Goal: Transaction & Acquisition: Purchase product/service

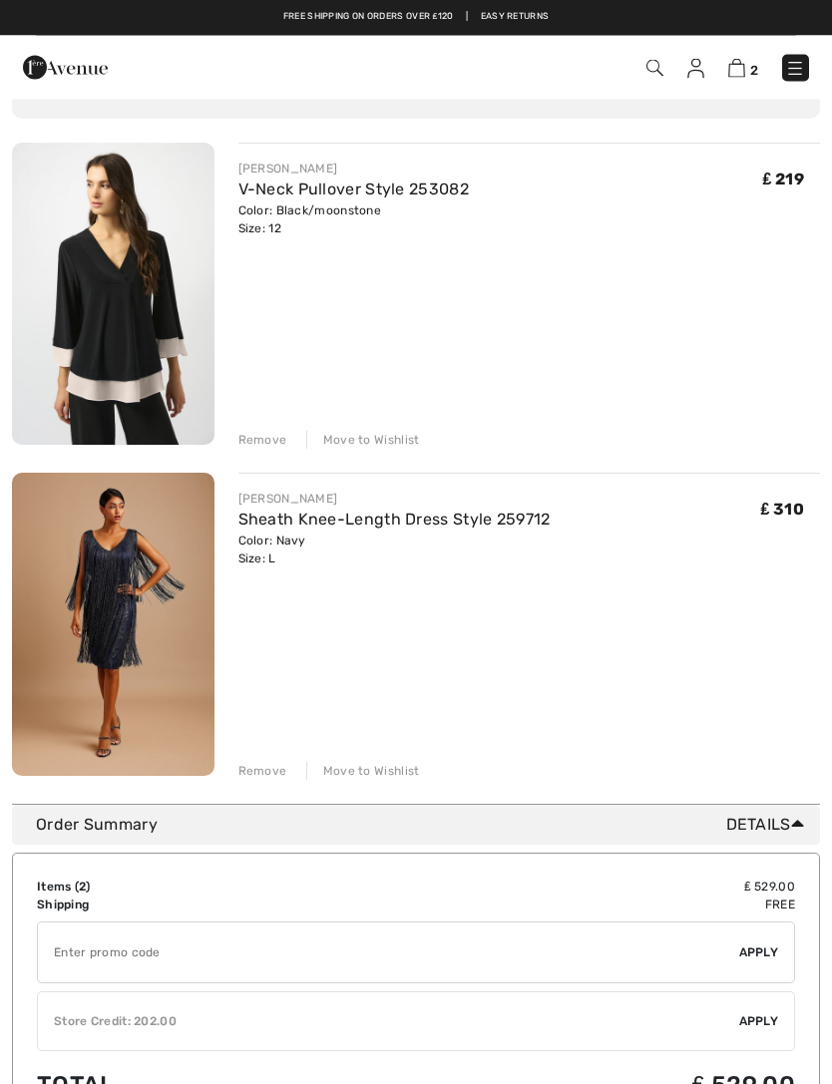
scroll to position [134, 0]
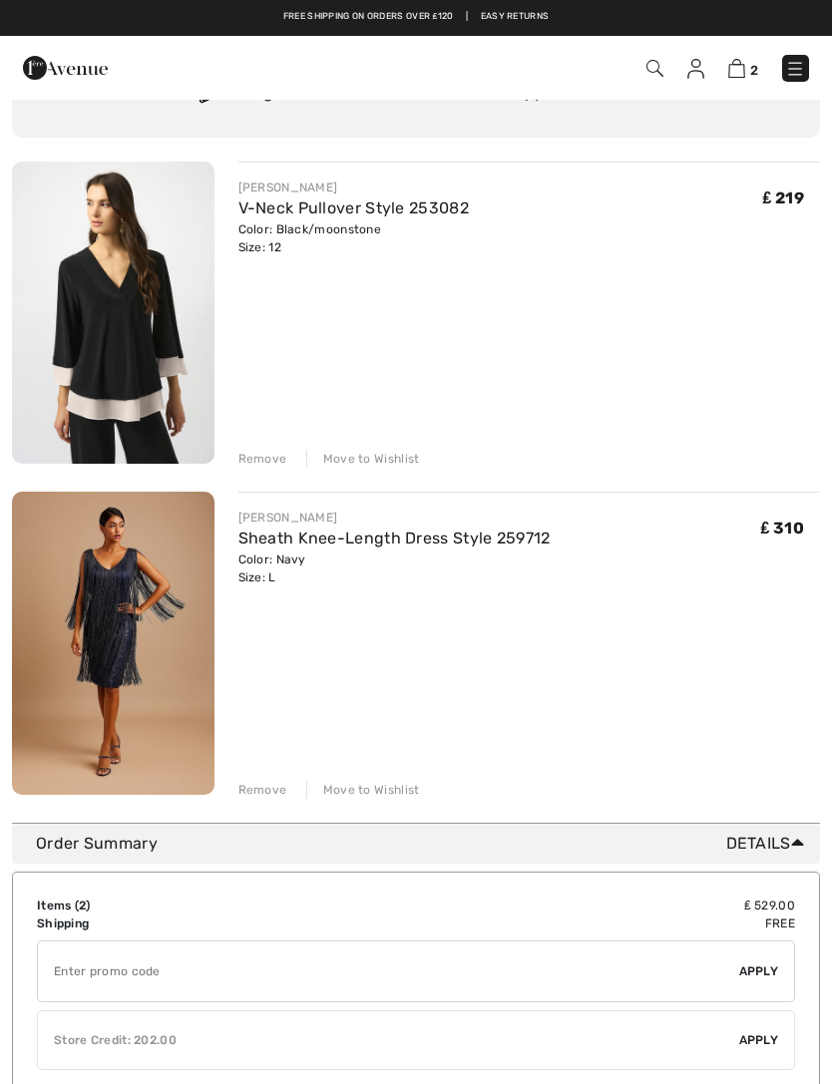
click at [120, 289] on img at bounding box center [113, 313] width 202 height 302
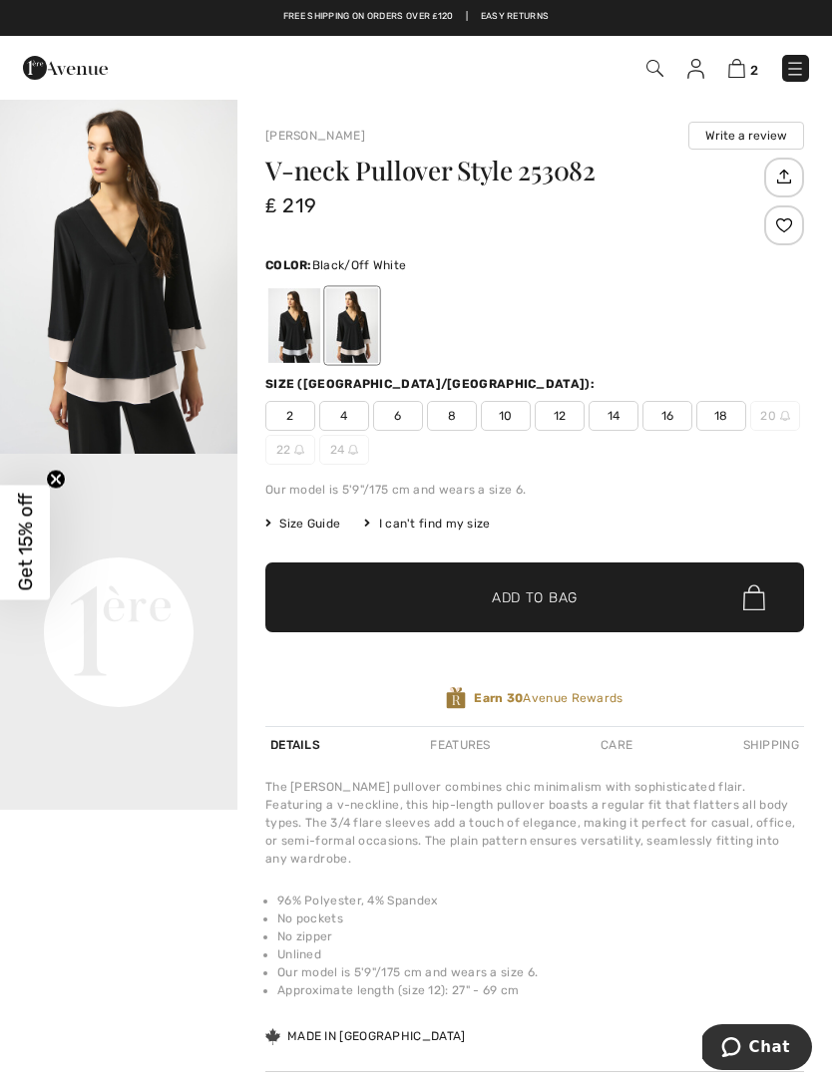
click at [286, 338] on div at bounding box center [294, 325] width 52 height 75
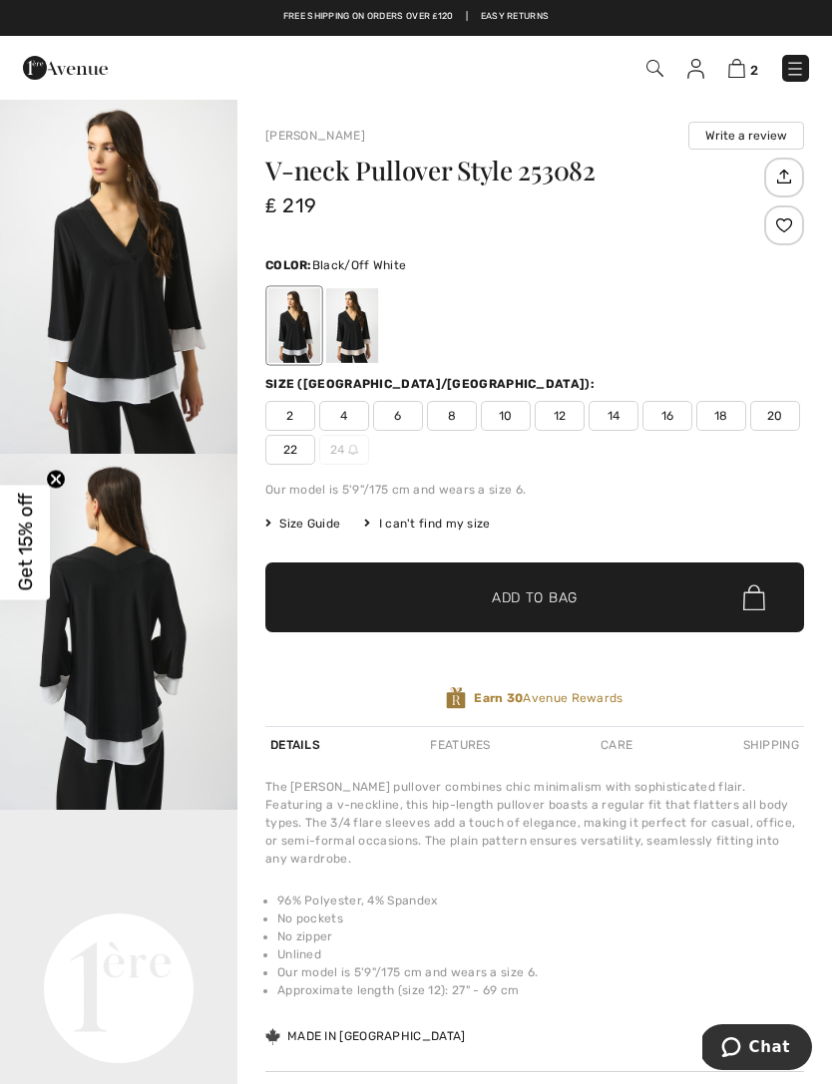
click at [734, 76] on img at bounding box center [736, 68] width 17 height 19
click at [745, 90] on div "2 Checkout" at bounding box center [416, 68] width 832 height 64
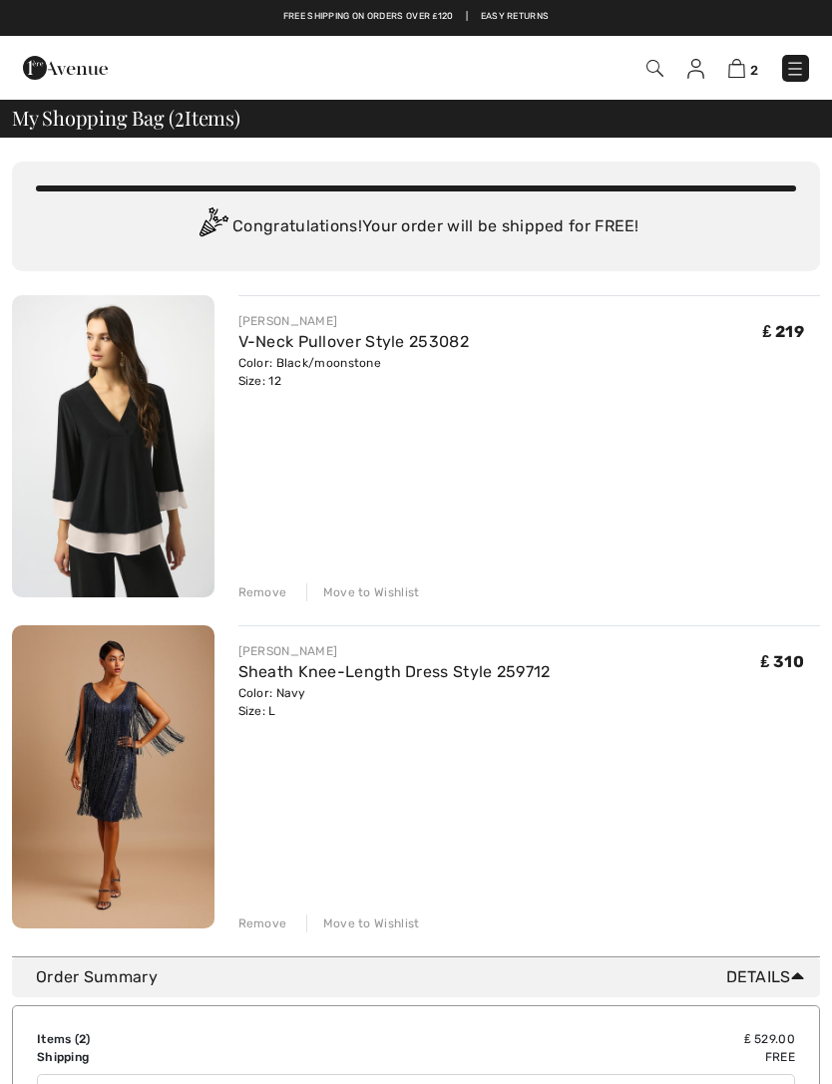
click at [735, 92] on div "2 Checkout 2 An item has been added to your Shopping Bag. Checkout" at bounding box center [416, 68] width 832 height 64
click at [748, 90] on div "2 Checkout 2 An item has been added to your Shopping Bag. Checkout" at bounding box center [416, 68] width 832 height 64
click at [256, 591] on div "Remove" at bounding box center [262, 592] width 49 height 18
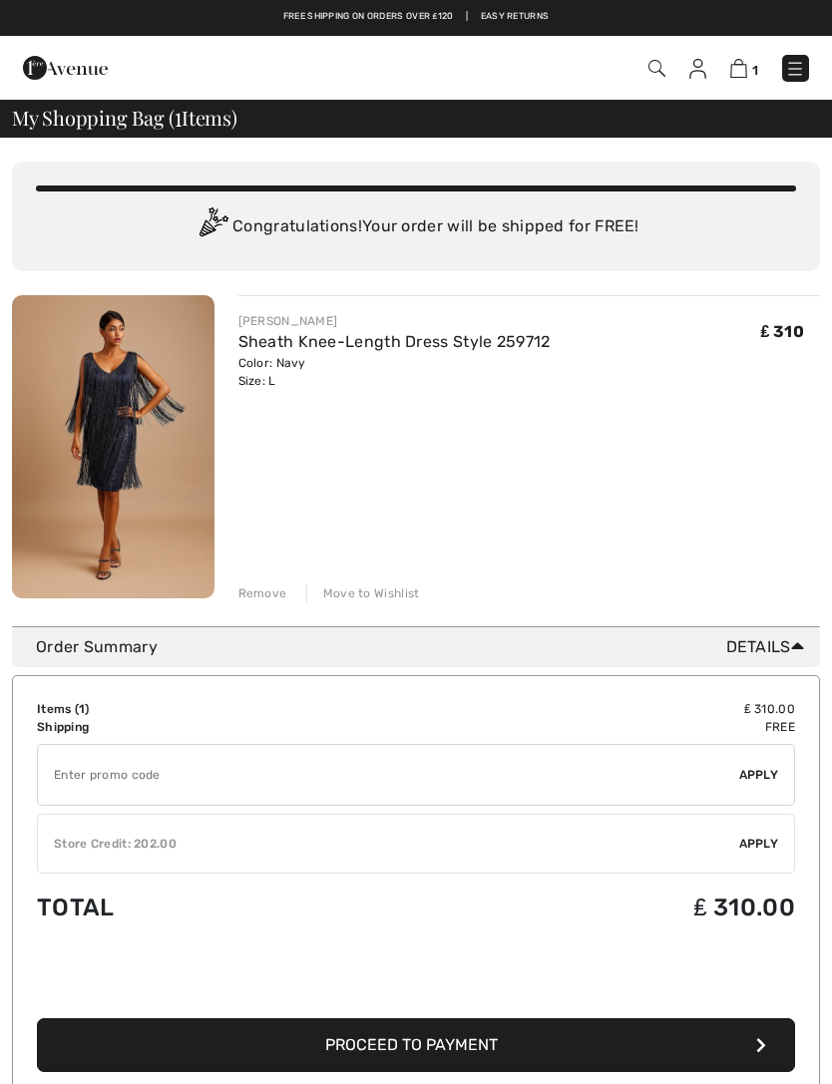
click at [657, 76] on img at bounding box center [656, 68] width 17 height 17
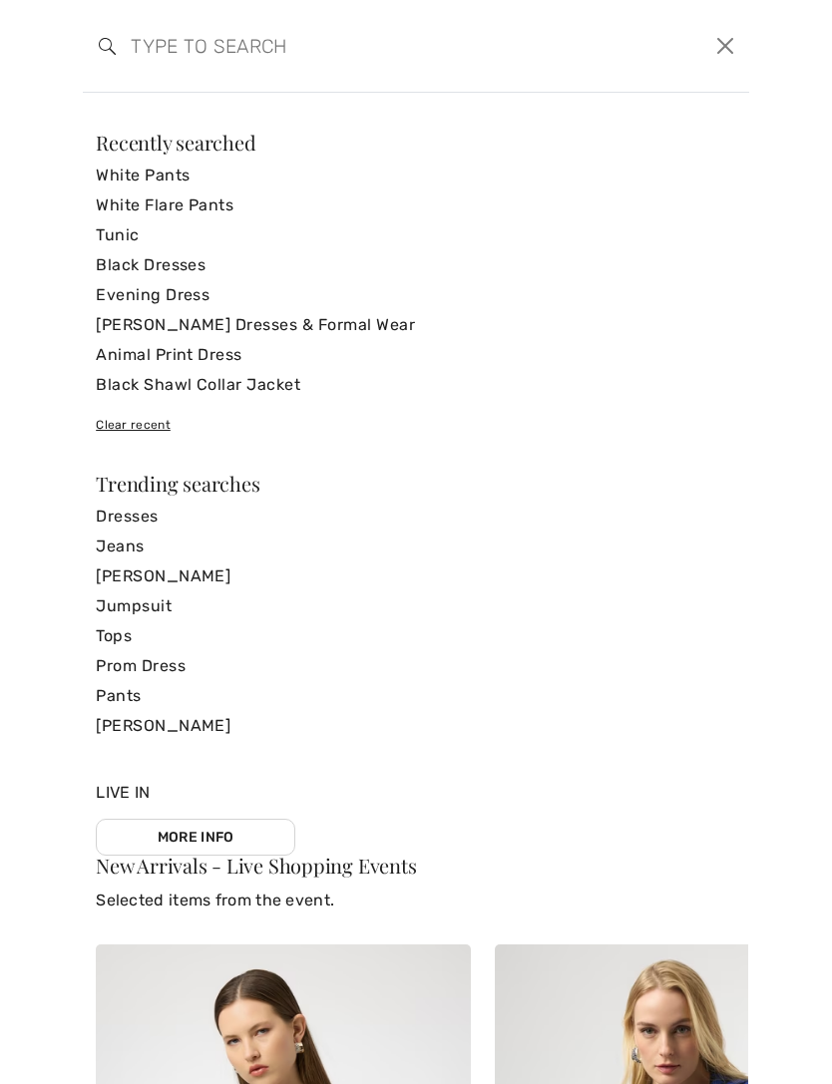
click at [267, 61] on input "search" at bounding box center [345, 46] width 458 height 60
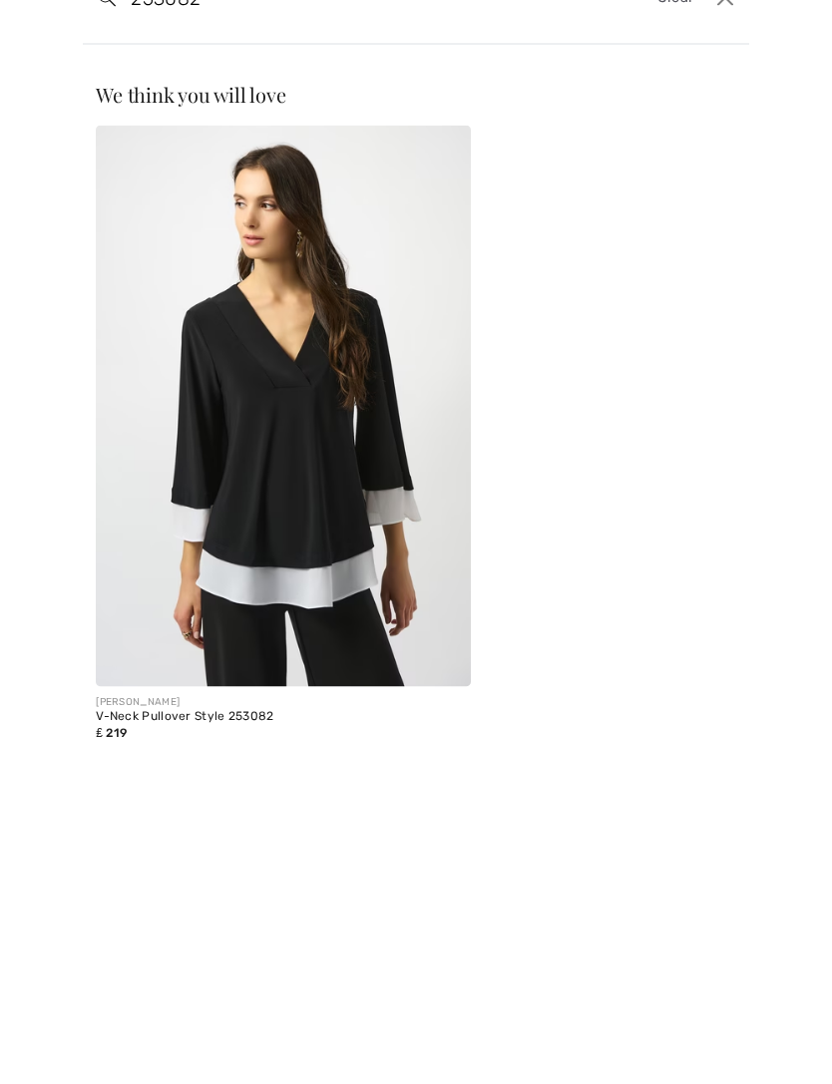
type input "253082"
click at [228, 469] on img at bounding box center [283, 453] width 374 height 561
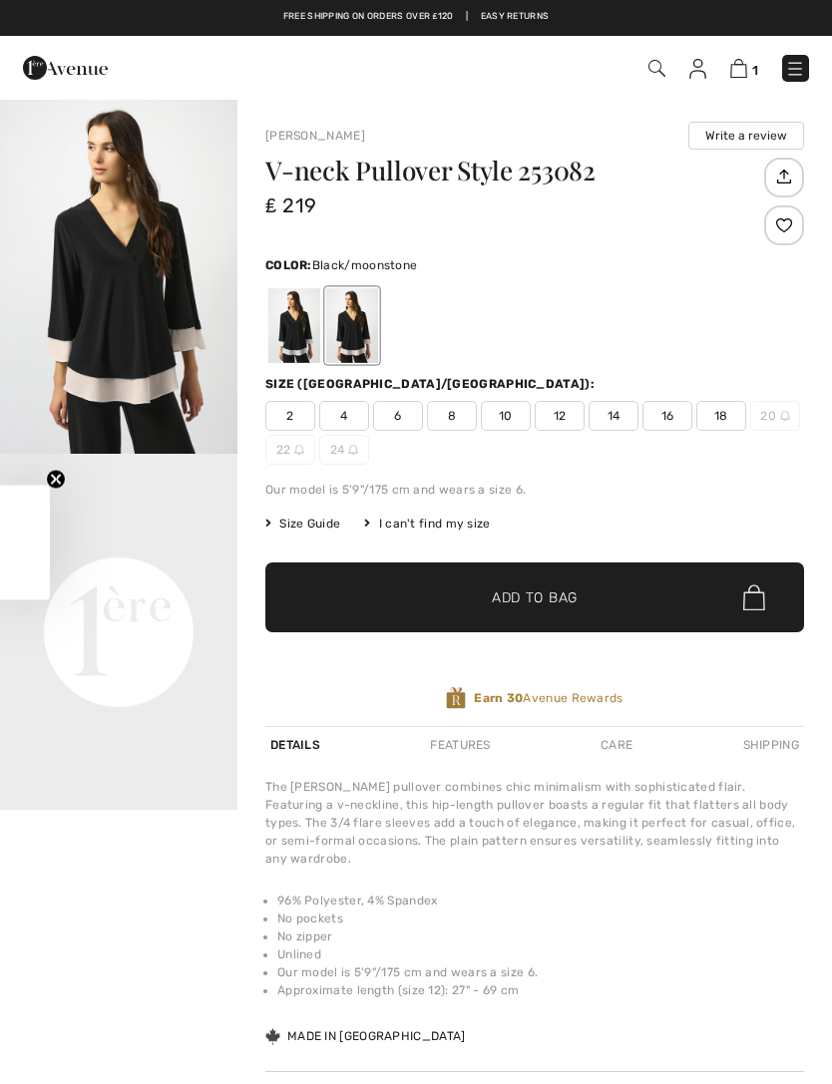
checkbox input "true"
click at [291, 334] on div at bounding box center [294, 325] width 52 height 75
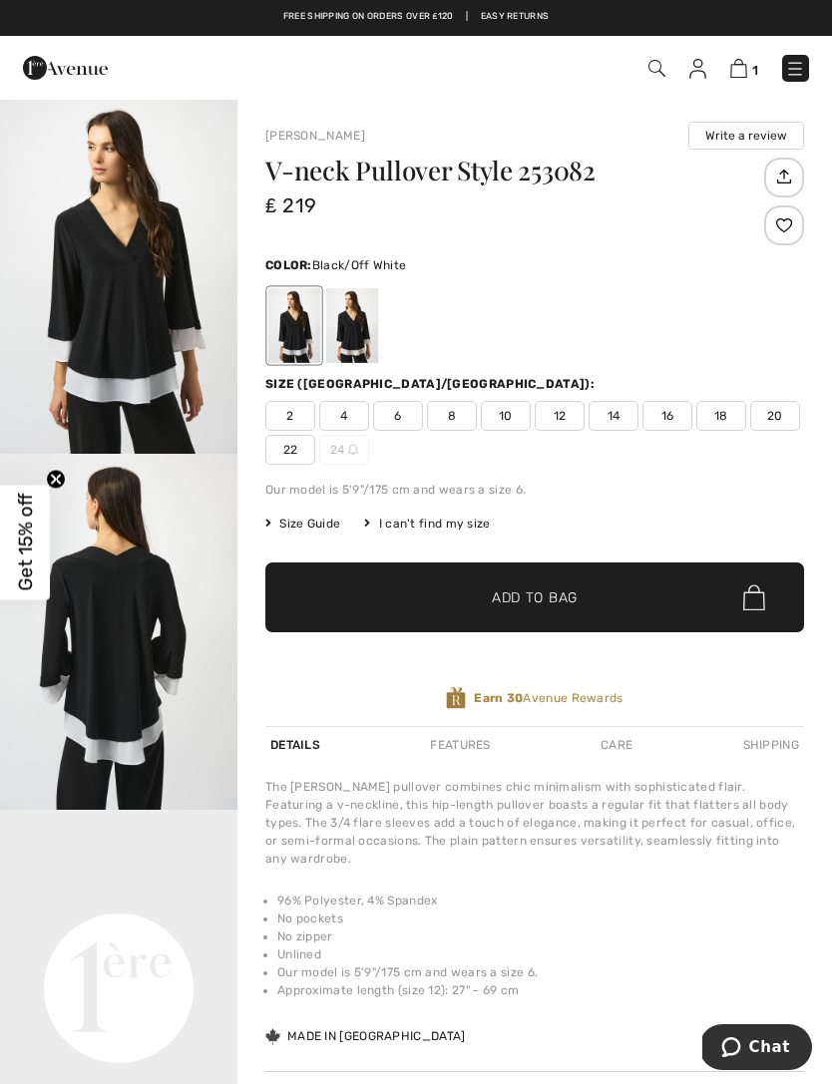
click at [557, 413] on span "12" at bounding box center [559, 416] width 50 height 30
click at [679, 580] on span "✔ Added to Bag Add to Bag" at bounding box center [534, 597] width 538 height 70
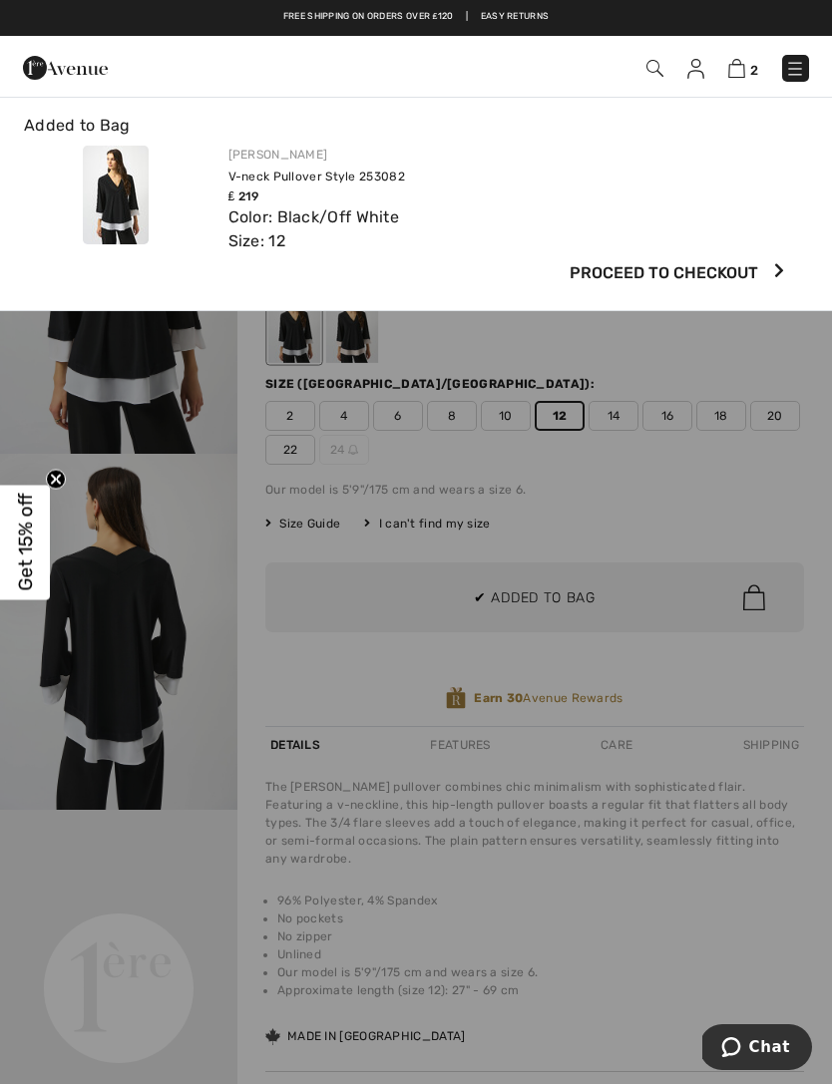
click at [744, 77] on img at bounding box center [736, 68] width 17 height 19
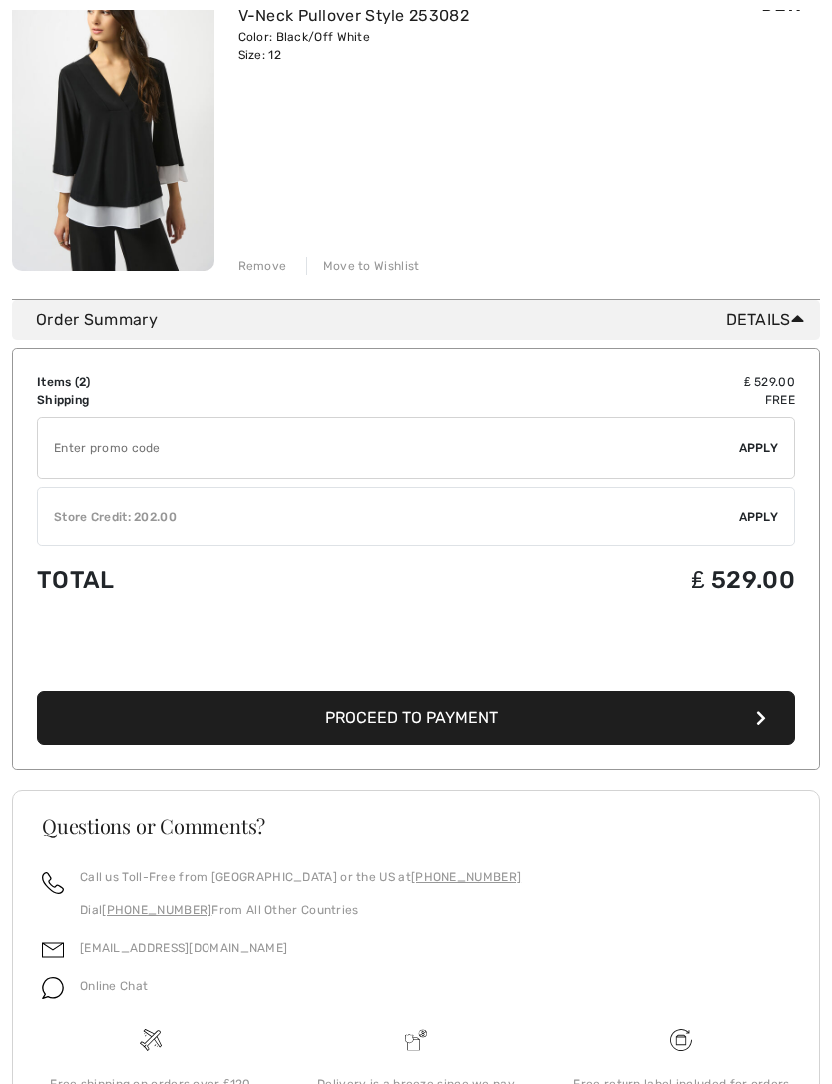
scroll to position [657, 0]
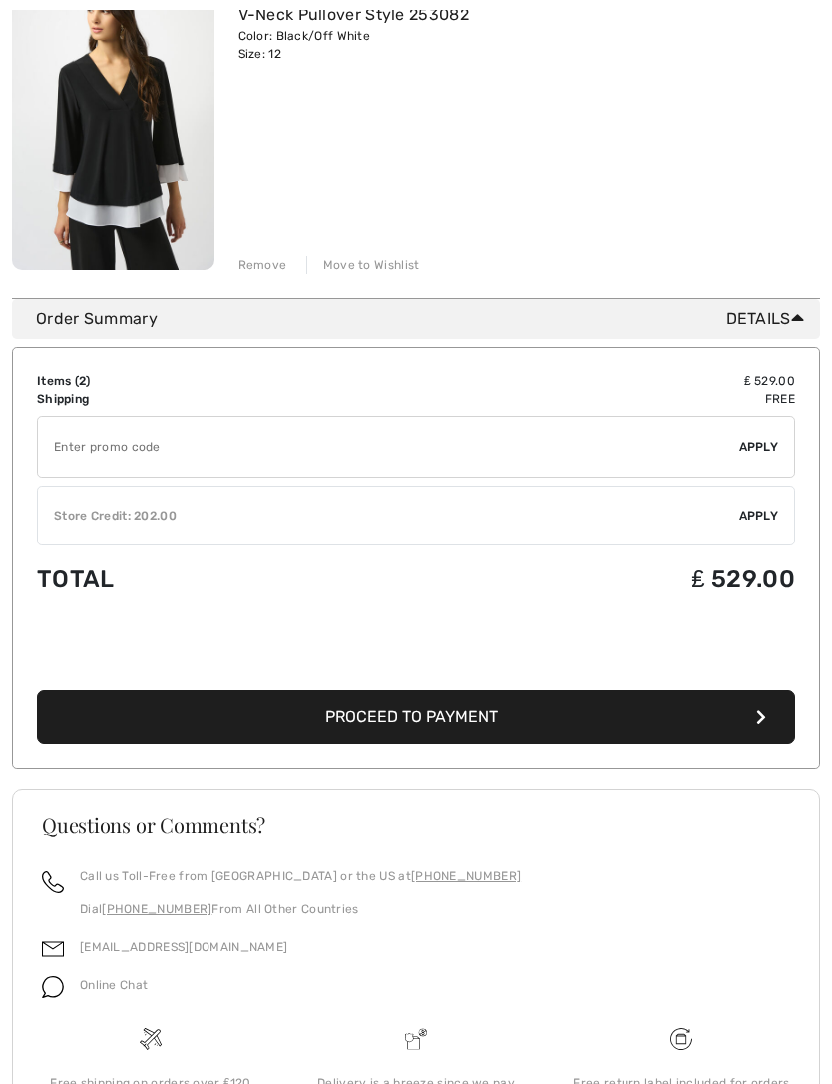
click at [460, 729] on button "Proceed to Payment" at bounding box center [416, 718] width 758 height 54
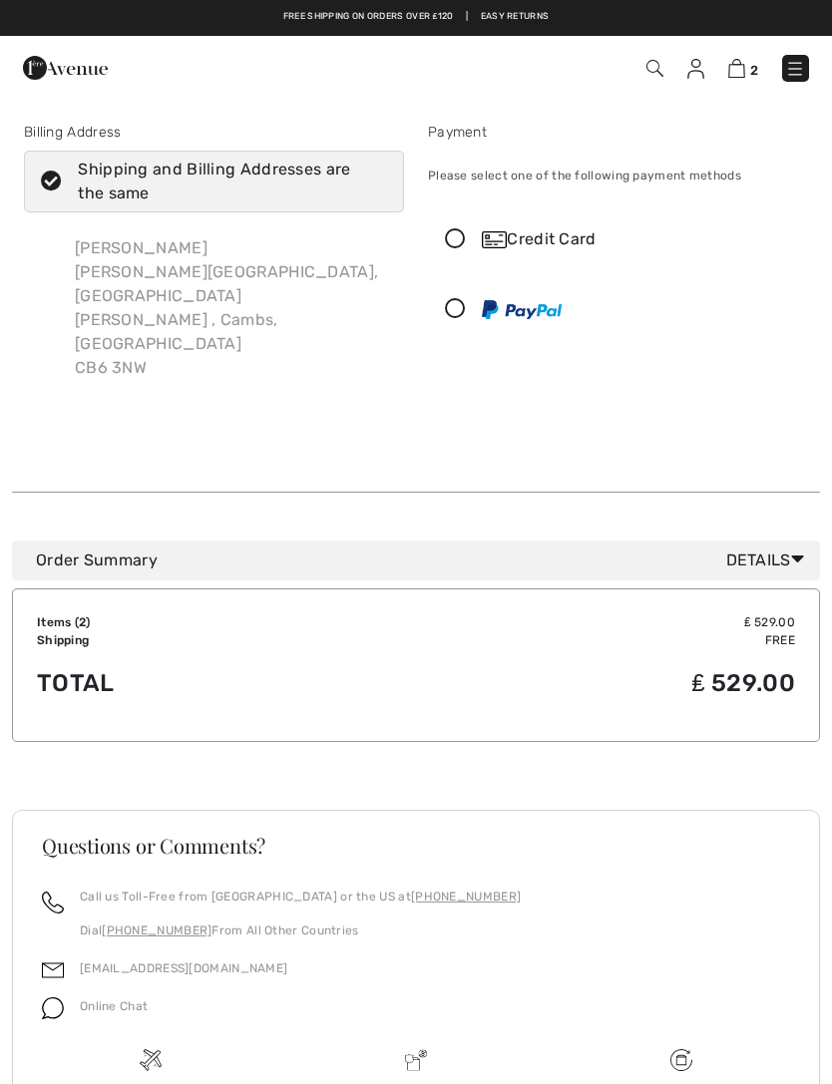
click at [54, 180] on icon at bounding box center [51, 181] width 53 height 21
click at [374, 180] on input "Shipping and Billing Addresses are the same" at bounding box center [380, 182] width 13 height 60
checkbox input "false"
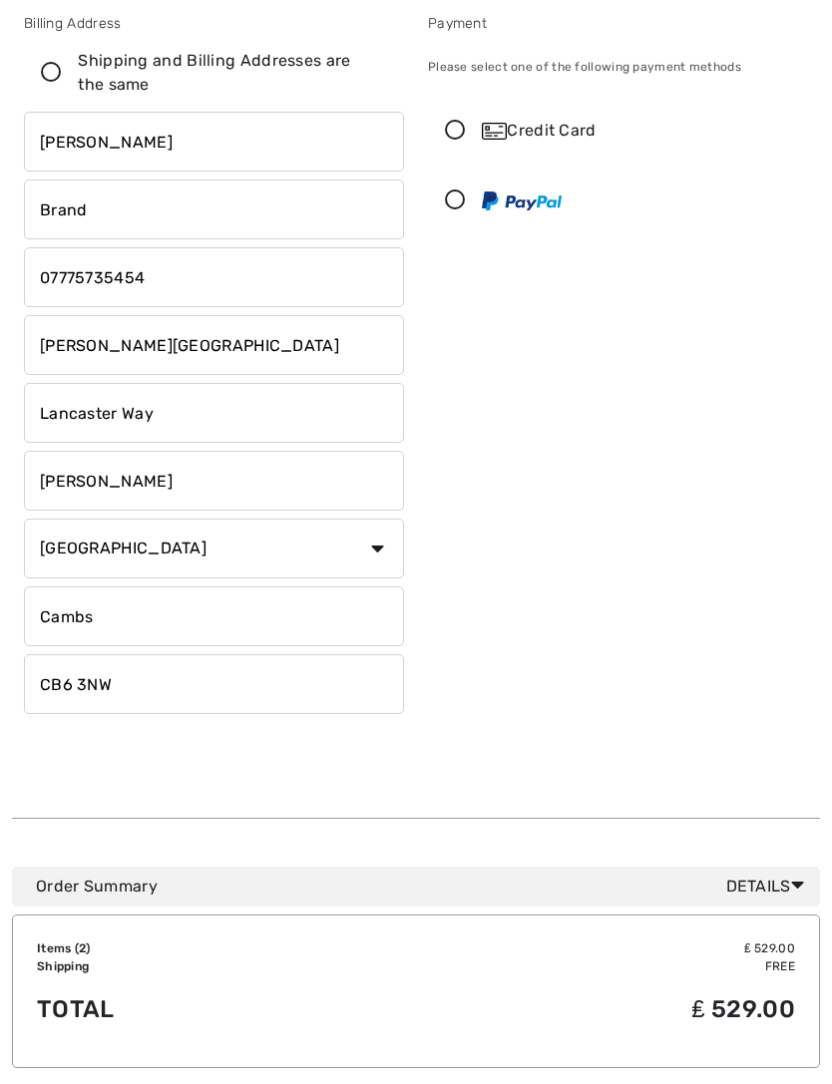
scroll to position [110, 0]
click at [464, 135] on icon at bounding box center [455, 130] width 53 height 21
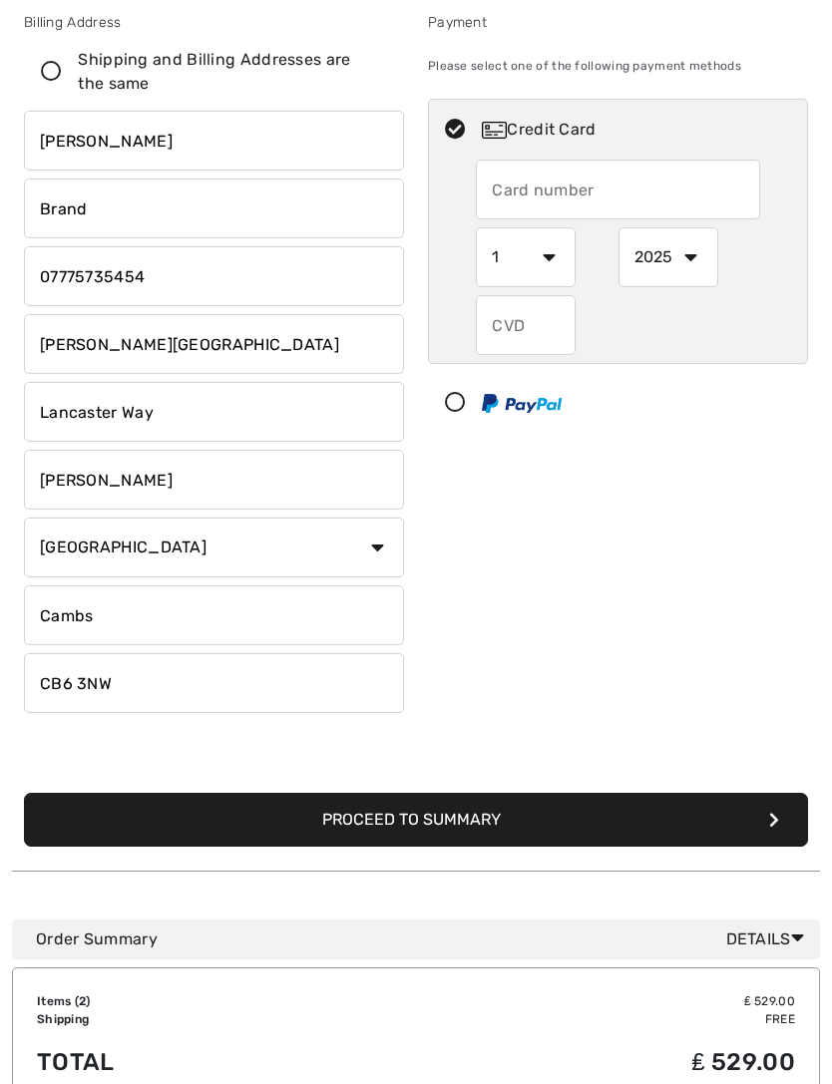
click at [546, 181] on input "text" at bounding box center [617, 190] width 283 height 60
type input "[CREDIT_CARD_NUMBER]"
click at [555, 261] on select "1 2 3 4 5 6 7 8 9 10 11 12" at bounding box center [526, 257] width 100 height 60
select select "11"
click at [536, 332] on input "text" at bounding box center [526, 325] width 100 height 60
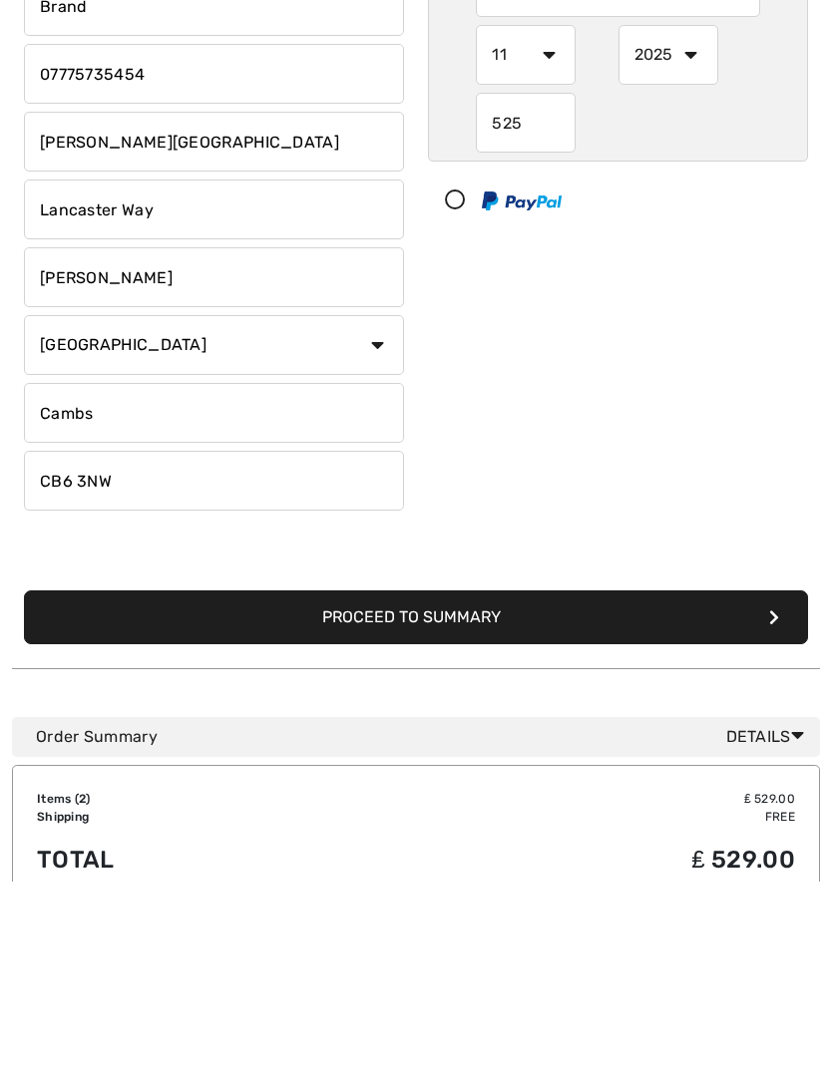
type input "525"
click at [474, 793] on button "Proceed to Summary" at bounding box center [416, 820] width 784 height 54
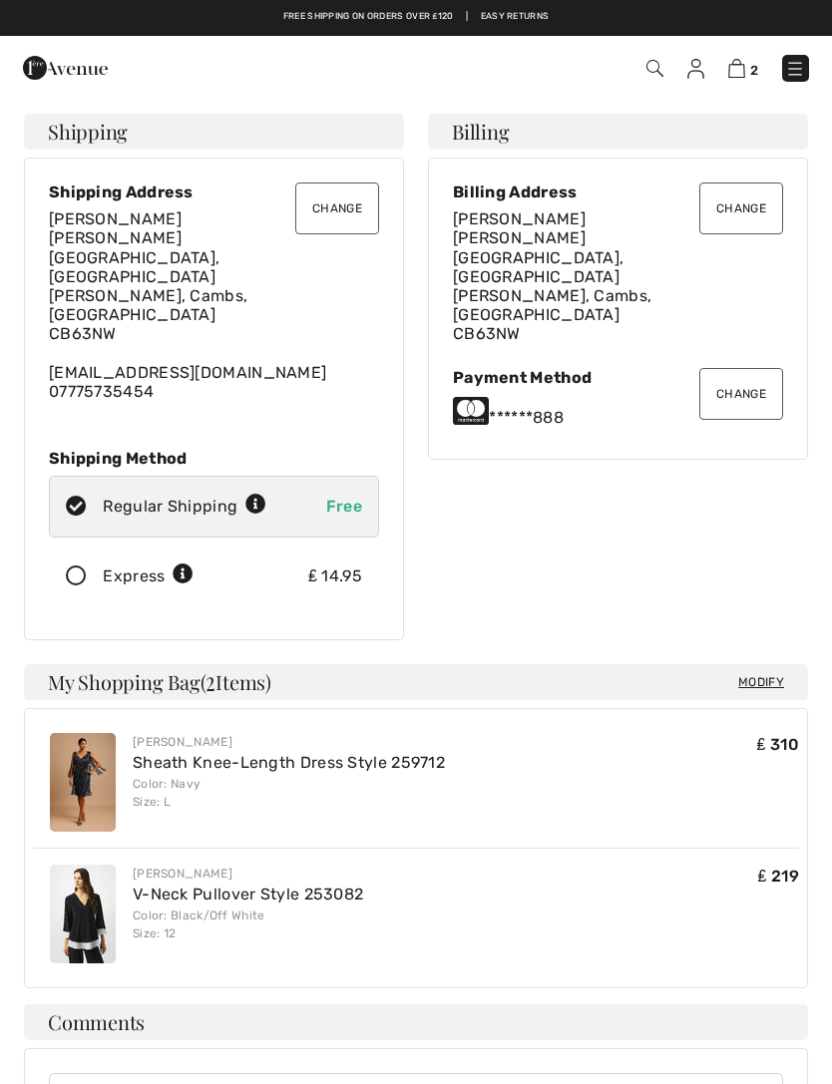
click at [340, 214] on button "Change" at bounding box center [337, 208] width 84 height 52
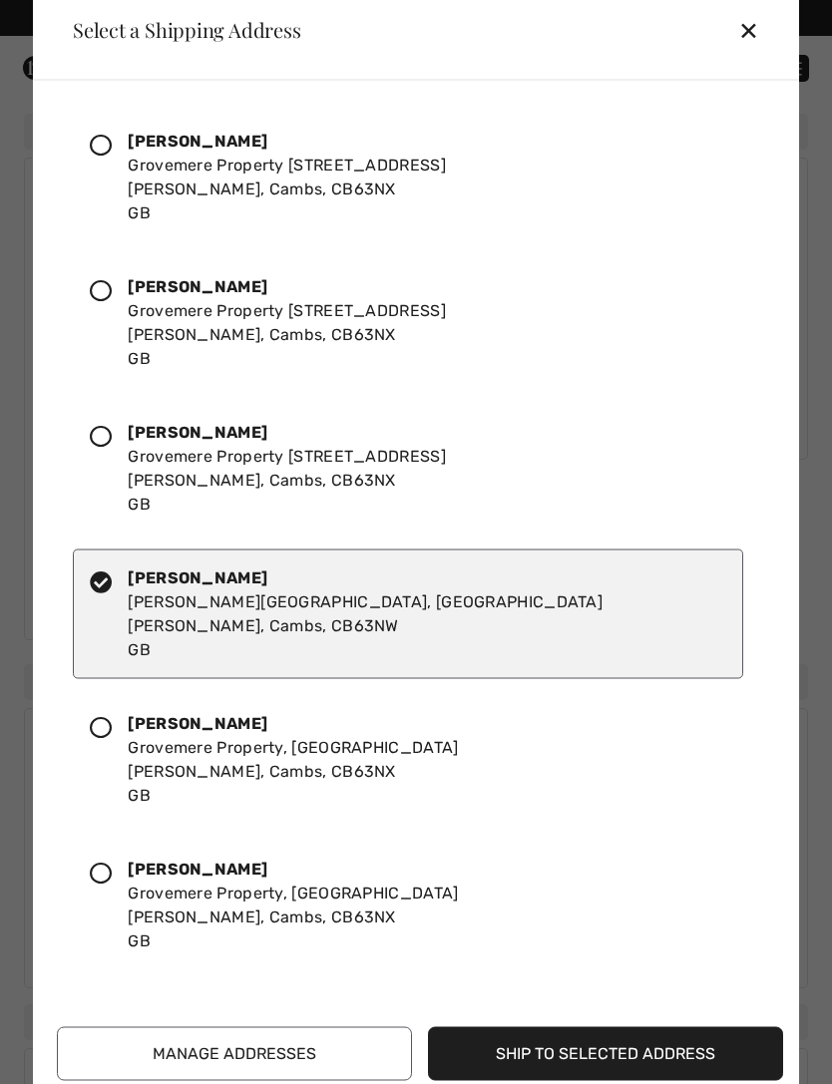
click at [102, 148] on icon at bounding box center [101, 145] width 22 height 22
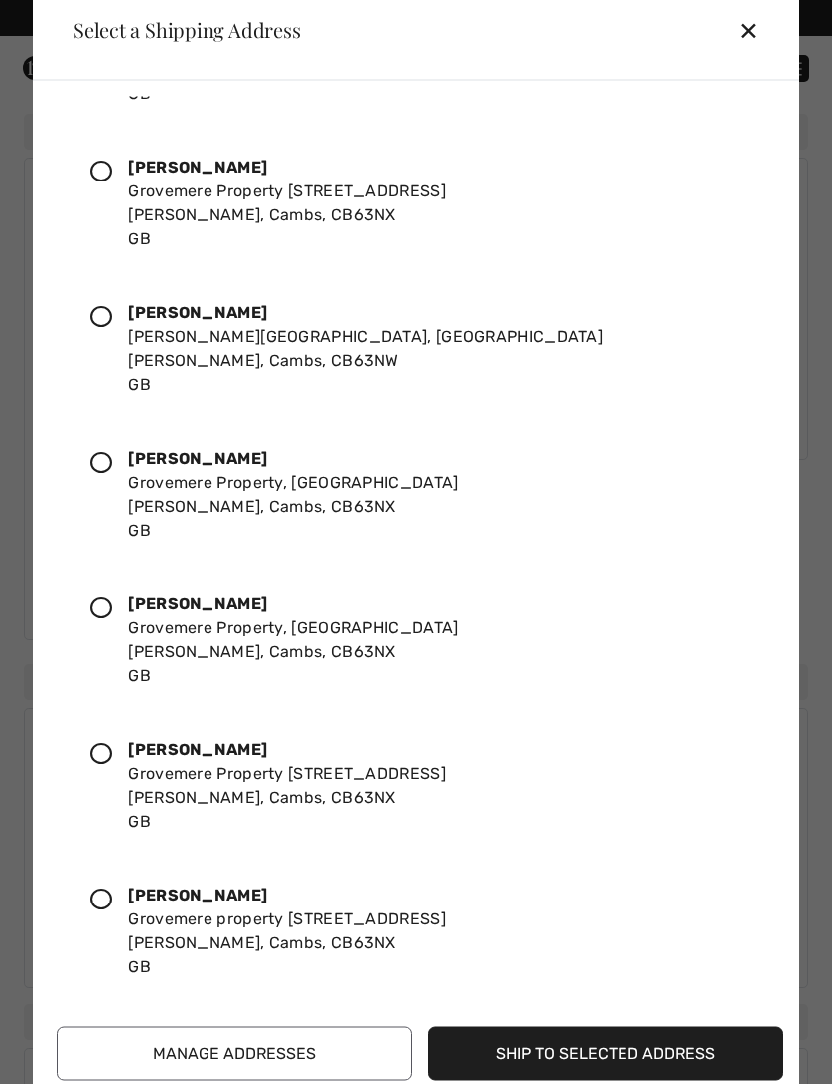
scroll to position [269, 0]
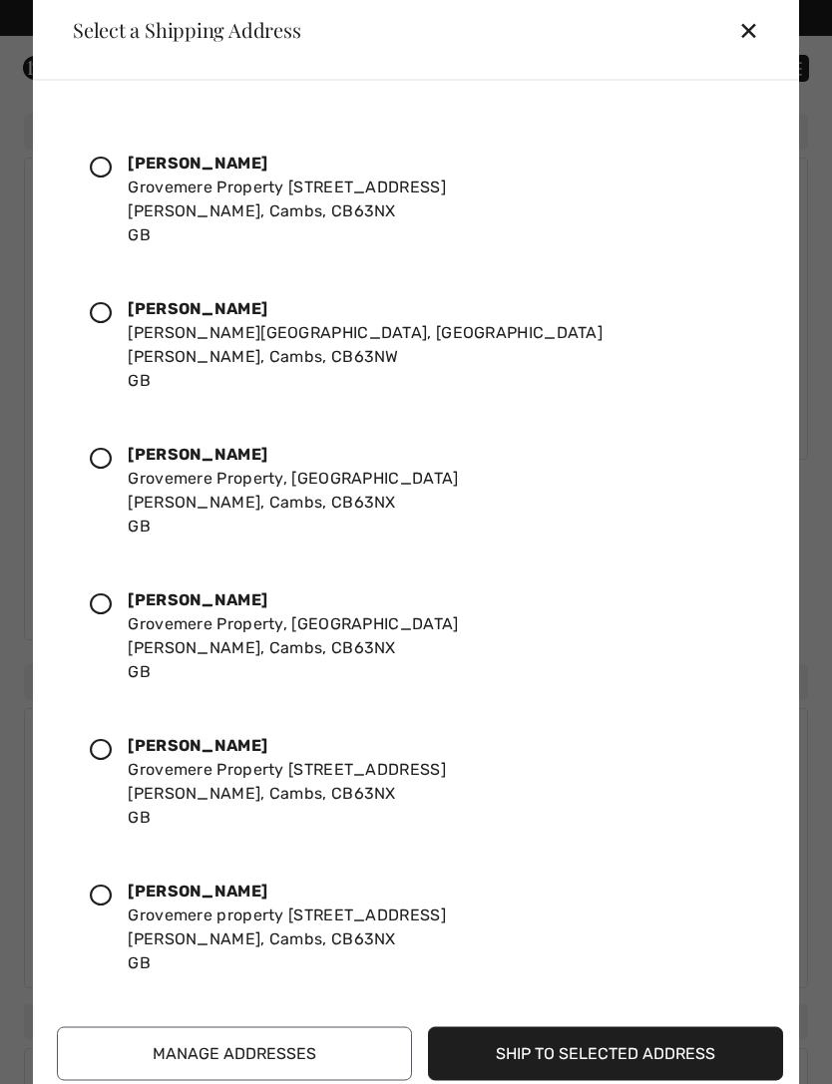
click at [628, 1050] on button "Ship to Selected Address" at bounding box center [605, 1053] width 355 height 54
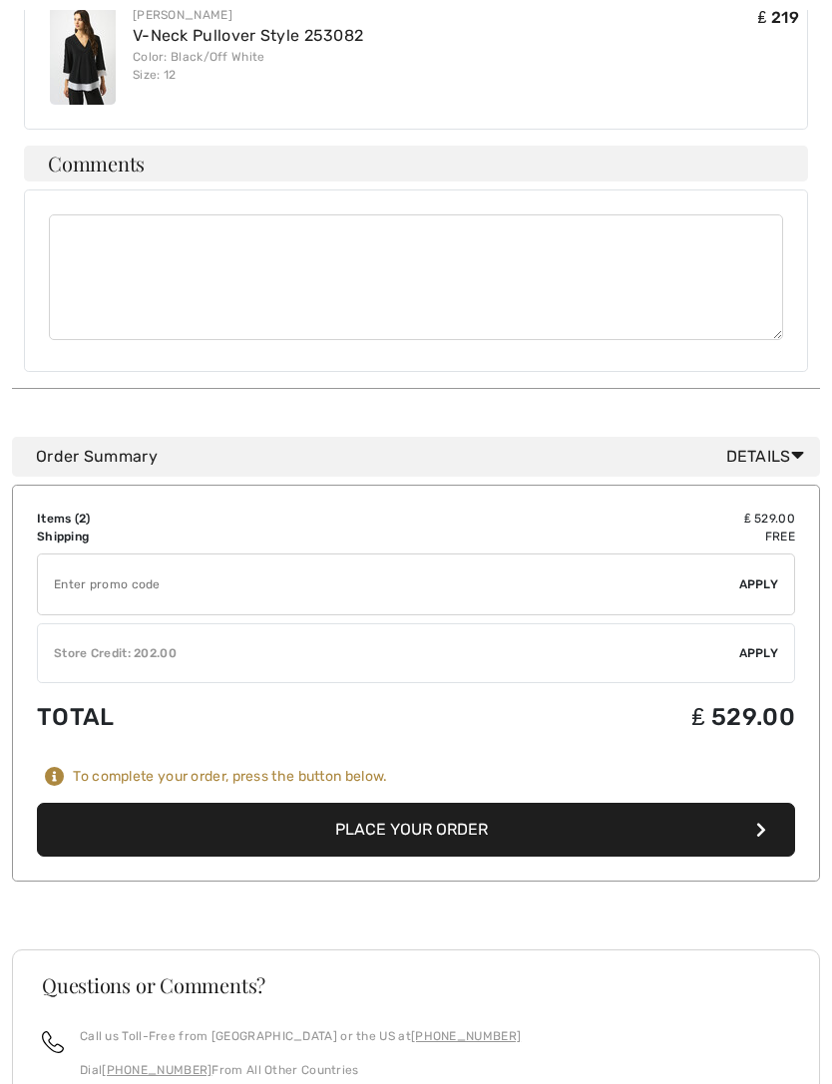
scroll to position [840, 0]
click at [473, 813] on button "Place Your Order" at bounding box center [416, 830] width 758 height 54
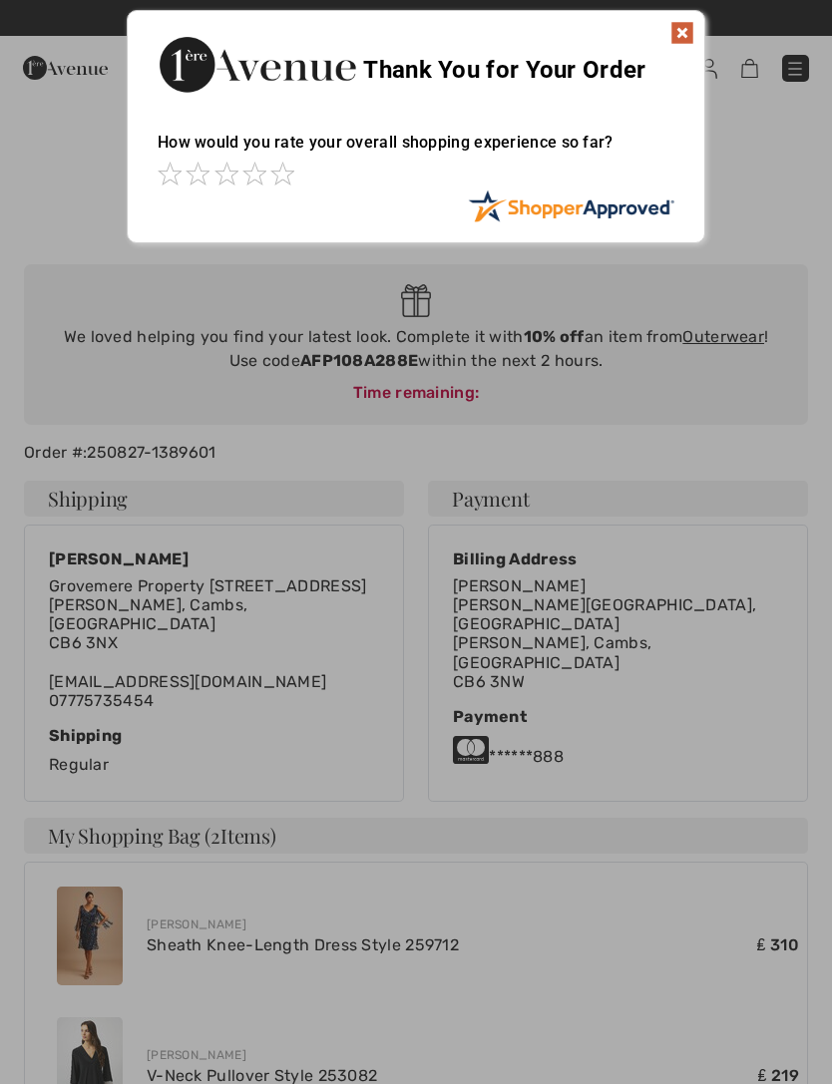
click at [678, 44] on img at bounding box center [682, 33] width 24 height 24
